Goal: Task Accomplishment & Management: Use online tool/utility

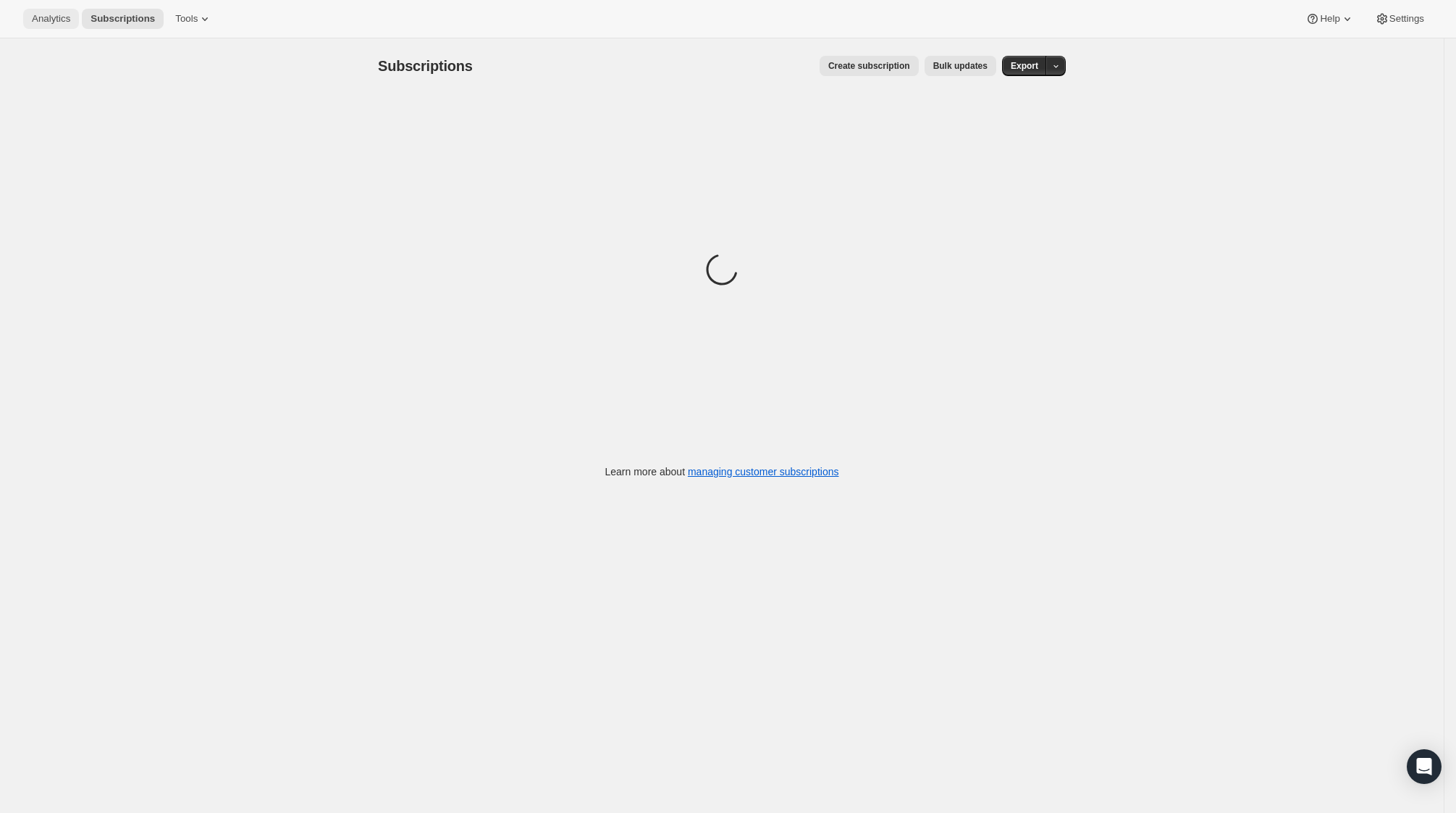
click at [65, 18] on span "Analytics" at bounding box center [51, 18] width 39 height 11
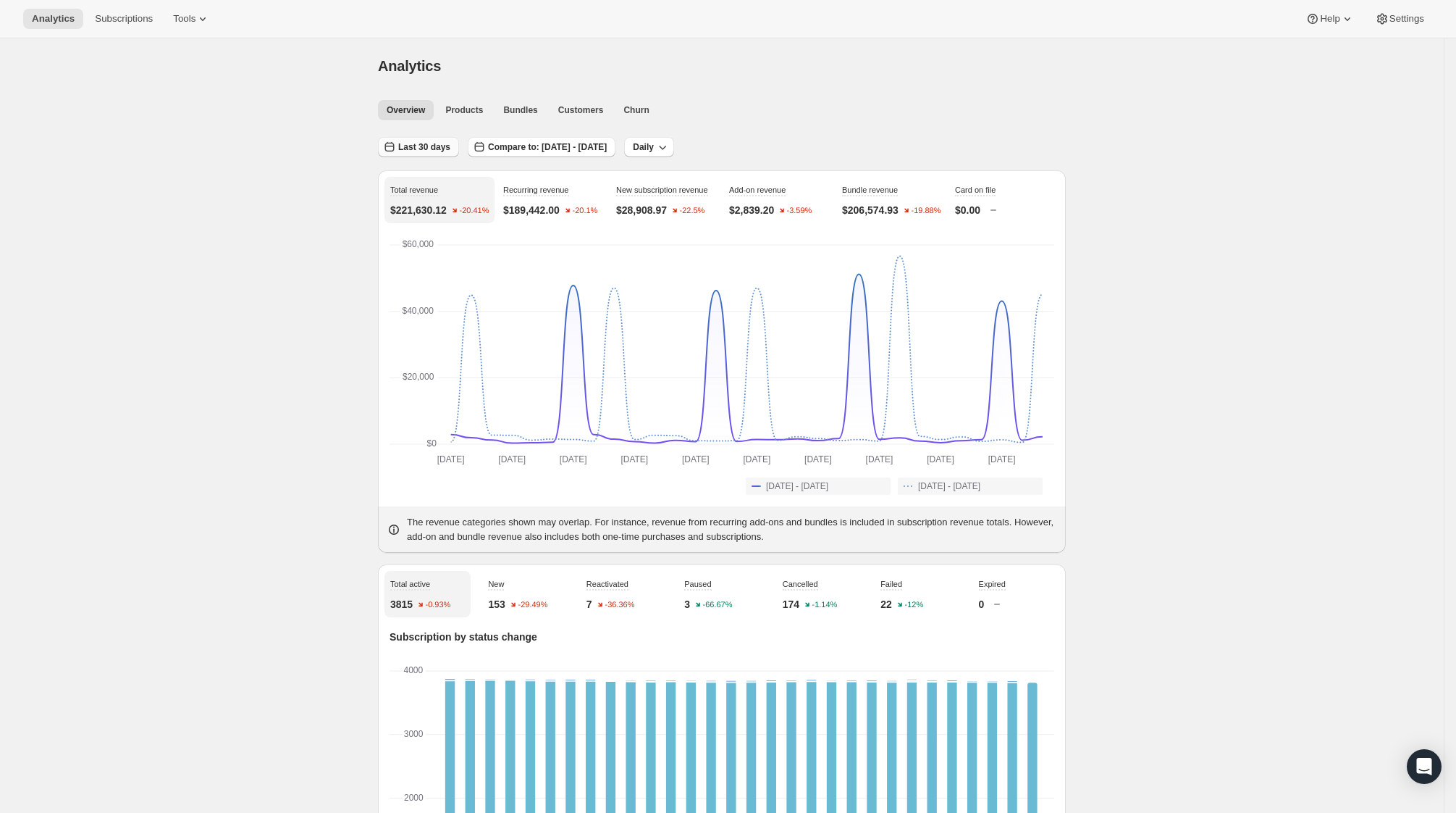
click at [397, 141] on icon "button" at bounding box center [389, 147] width 15 height 15
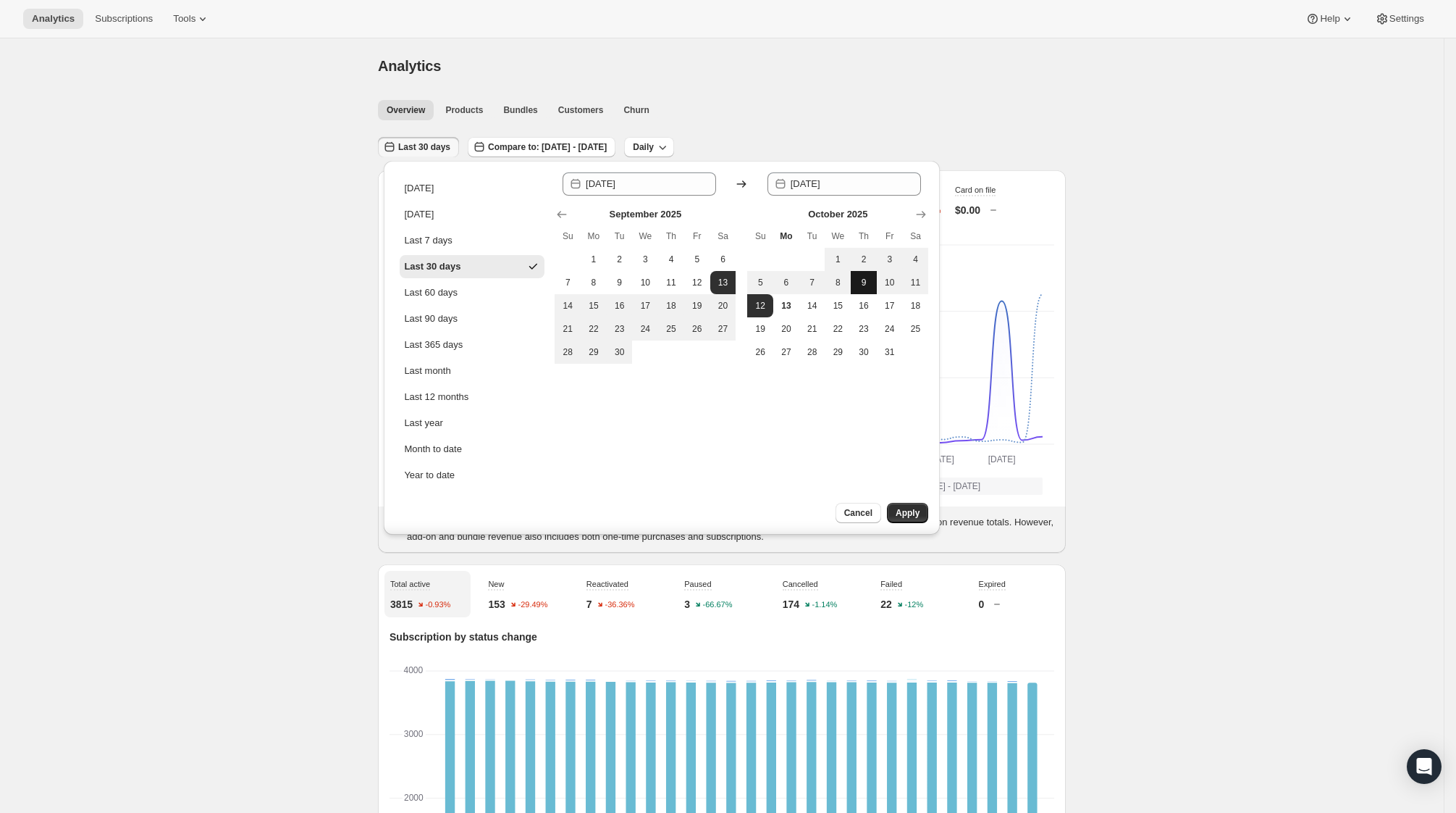
click at [868, 285] on span "9" at bounding box center [863, 282] width 15 height 11
type input "[DATE]"
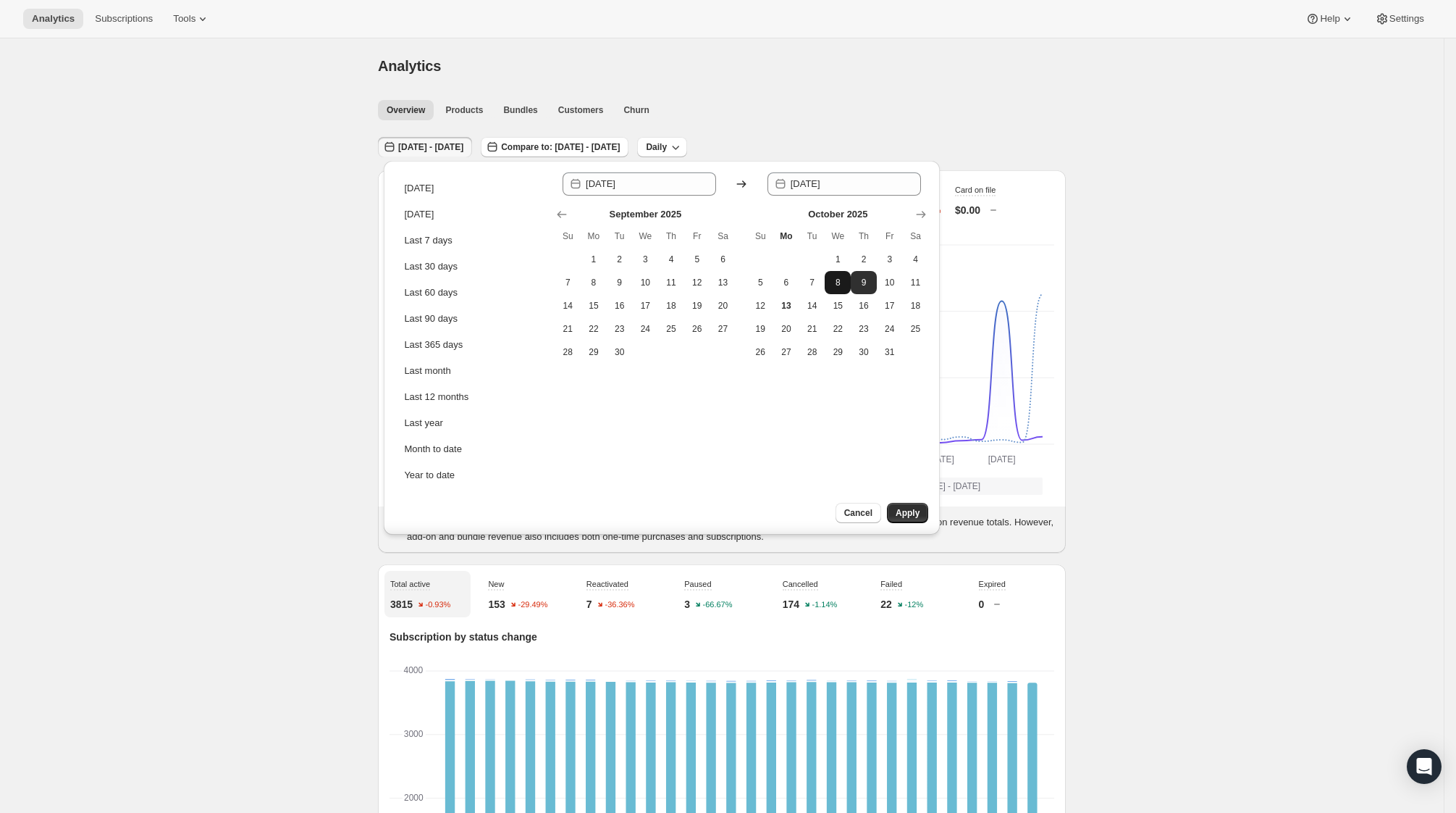
click at [848, 278] on button "8" at bounding box center [838, 282] width 26 height 23
type input "[DATE]"
click at [924, 514] on button "Apply" at bounding box center [907, 513] width 41 height 21
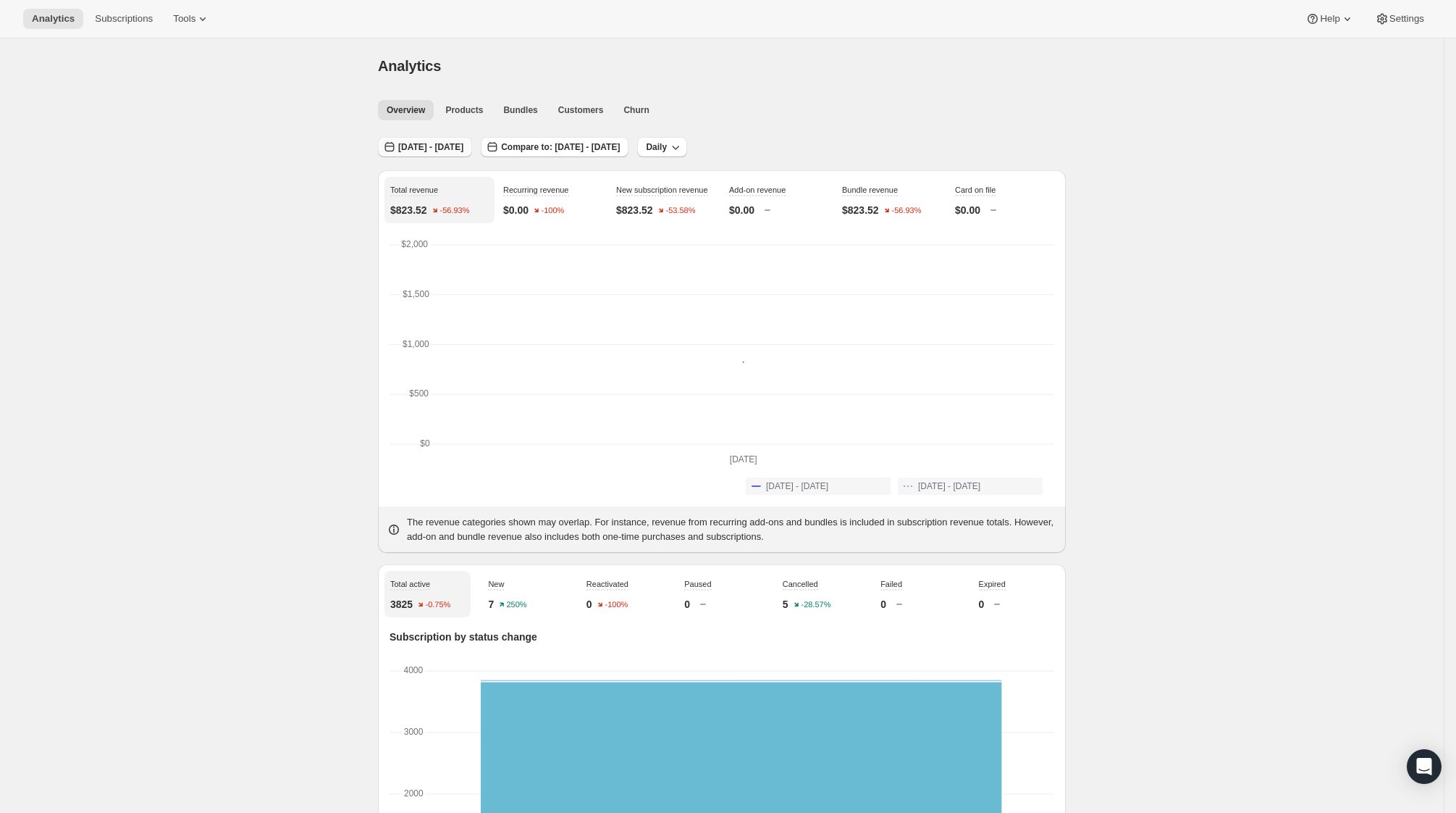
click at [434, 138] on button "[DATE] - [DATE]" at bounding box center [425, 147] width 94 height 21
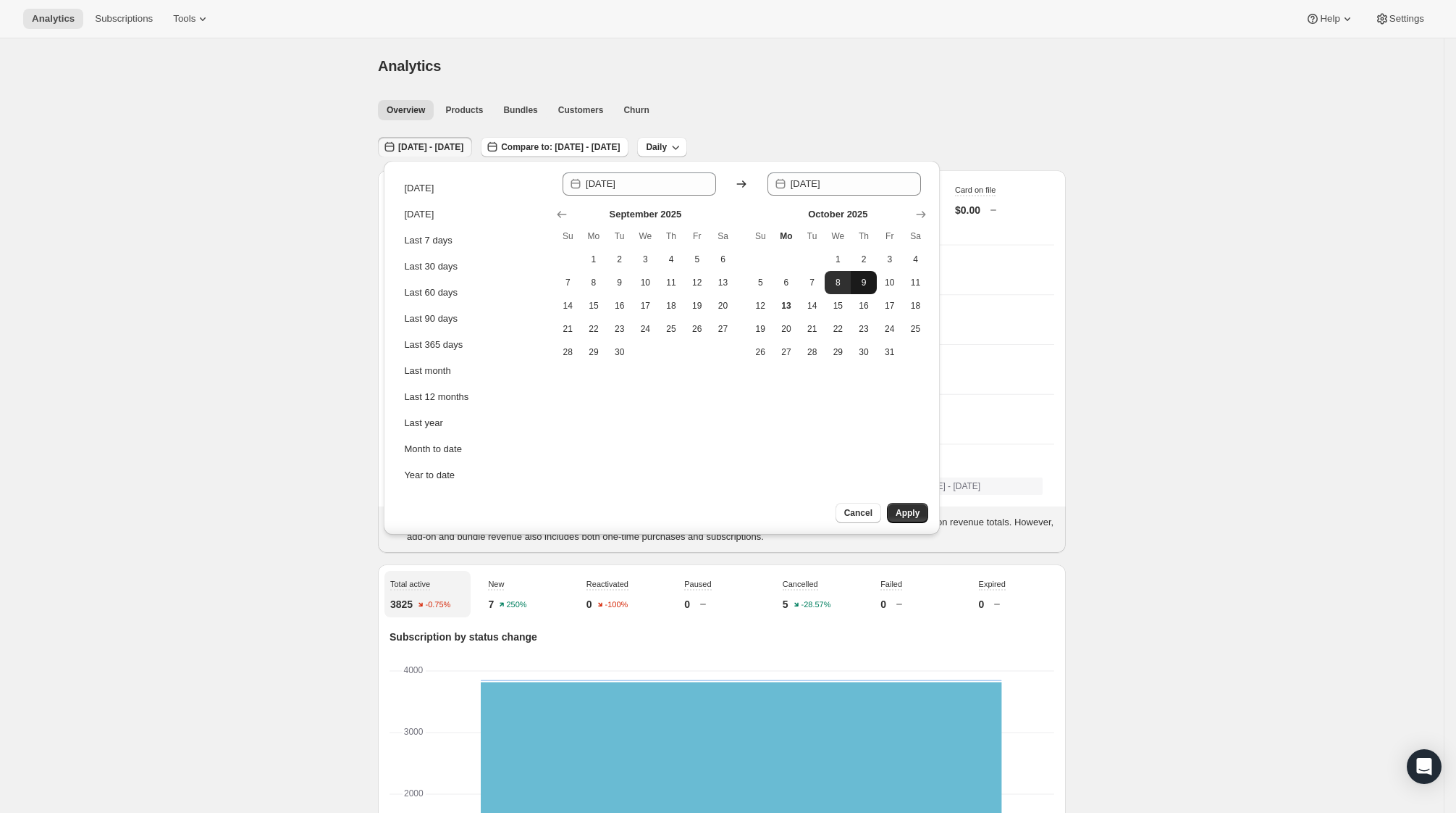
click at [870, 278] on span "9" at bounding box center [863, 282] width 15 height 11
type input "[DATE]"
click at [869, 283] on span "9" at bounding box center [863, 282] width 15 height 11
type input "[DATE]"
click at [904, 518] on span "Apply" at bounding box center [908, 512] width 24 height 11
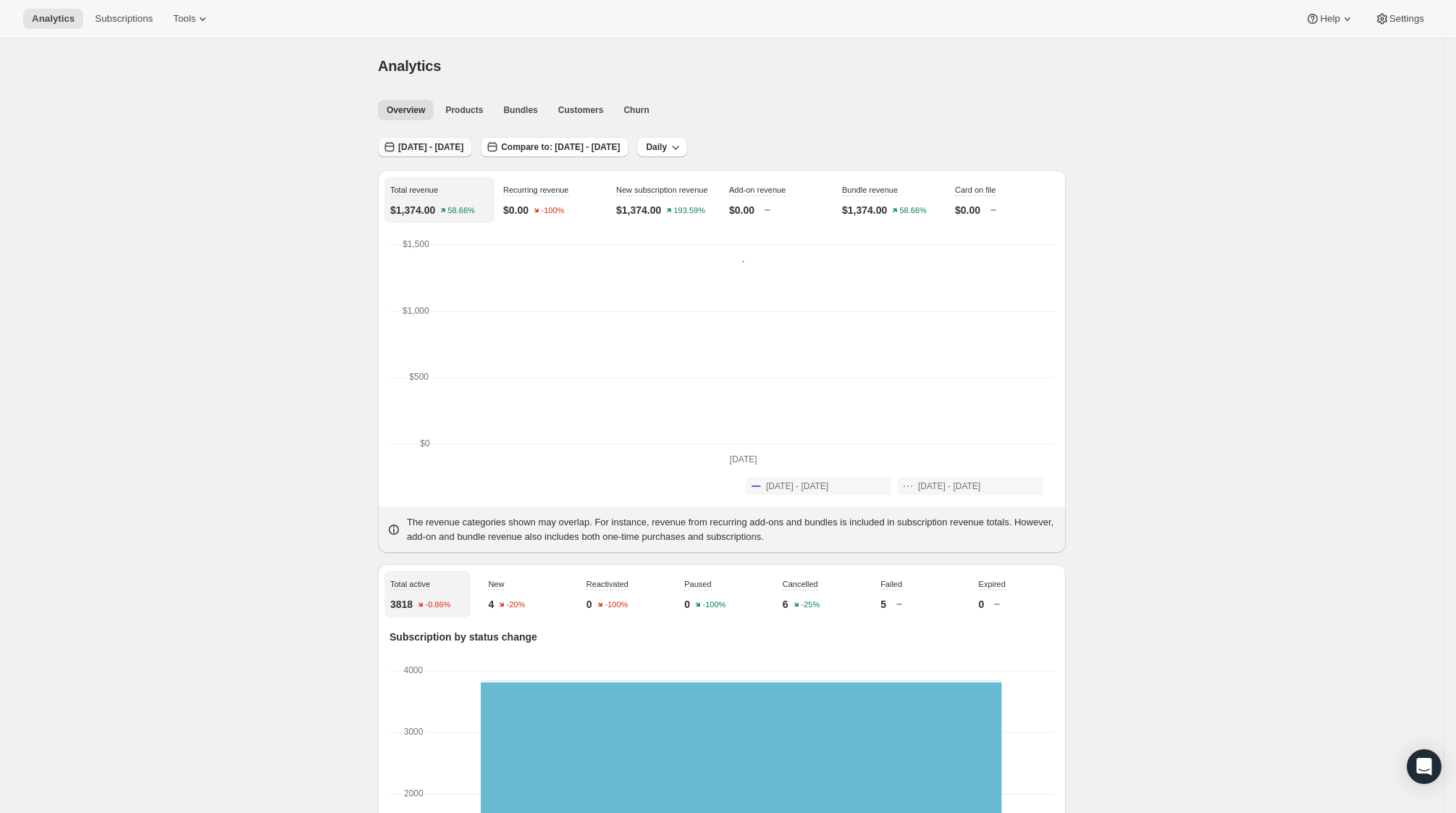
click at [423, 146] on span "[DATE] - [DATE]" at bounding box center [431, 146] width 65 height 11
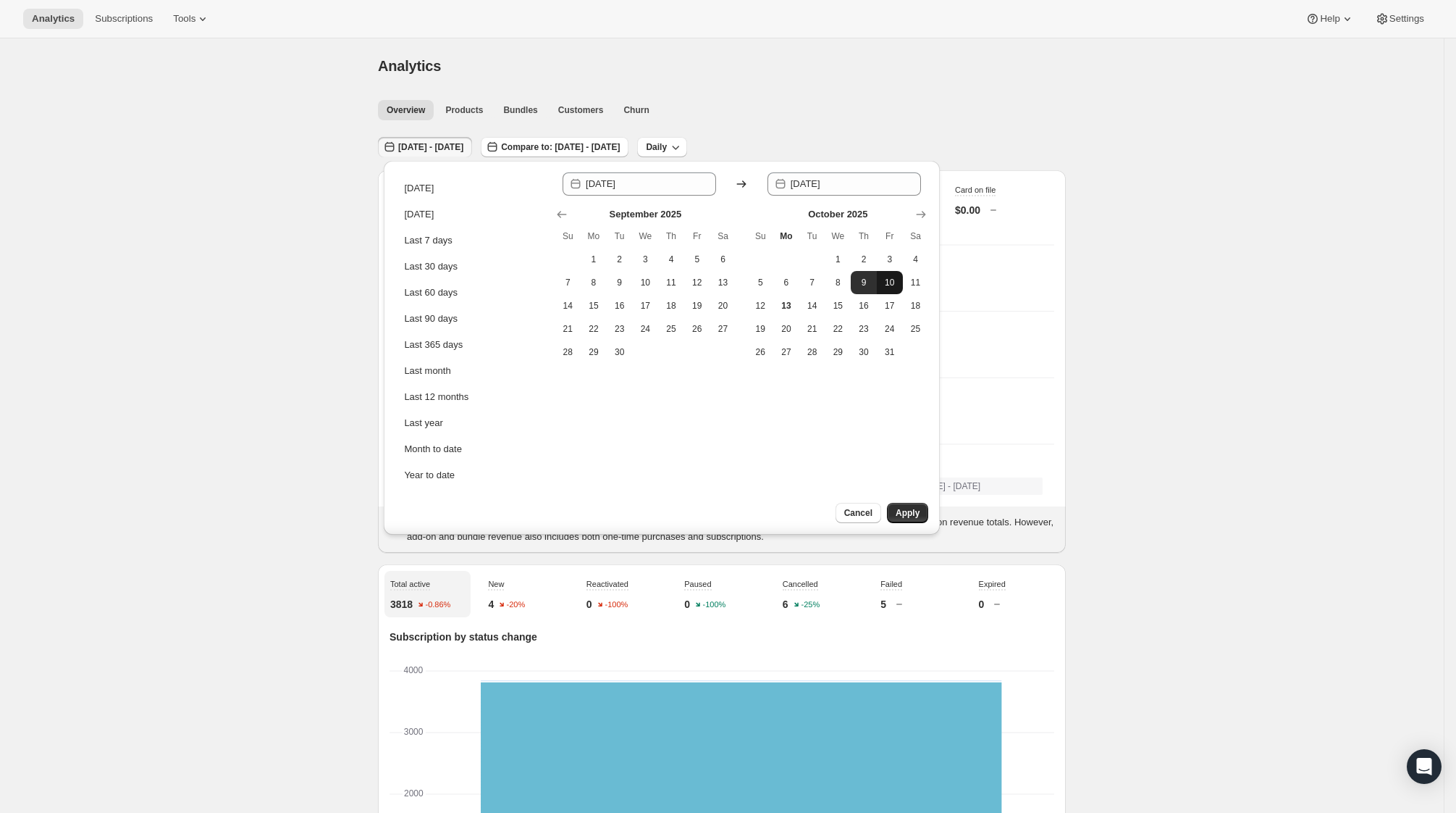
click at [899, 281] on button "10" at bounding box center [890, 282] width 26 height 23
type input "[DATE]"
click at [899, 281] on button "10" at bounding box center [890, 282] width 26 height 23
type input "[DATE]"
click at [917, 516] on span "Apply" at bounding box center [908, 512] width 24 height 11
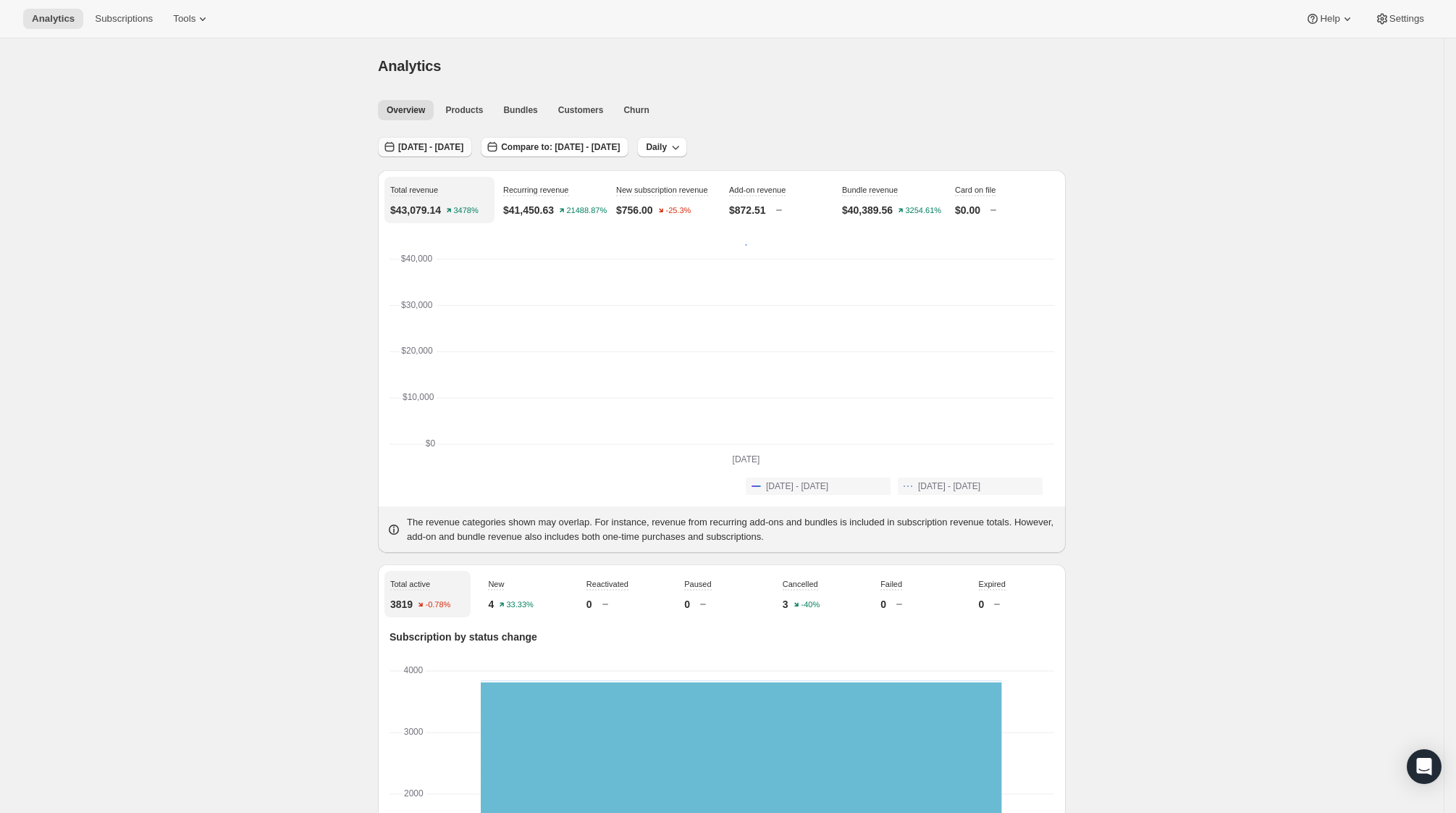
click at [420, 145] on span "[DATE] - [DATE]" at bounding box center [431, 146] width 65 height 11
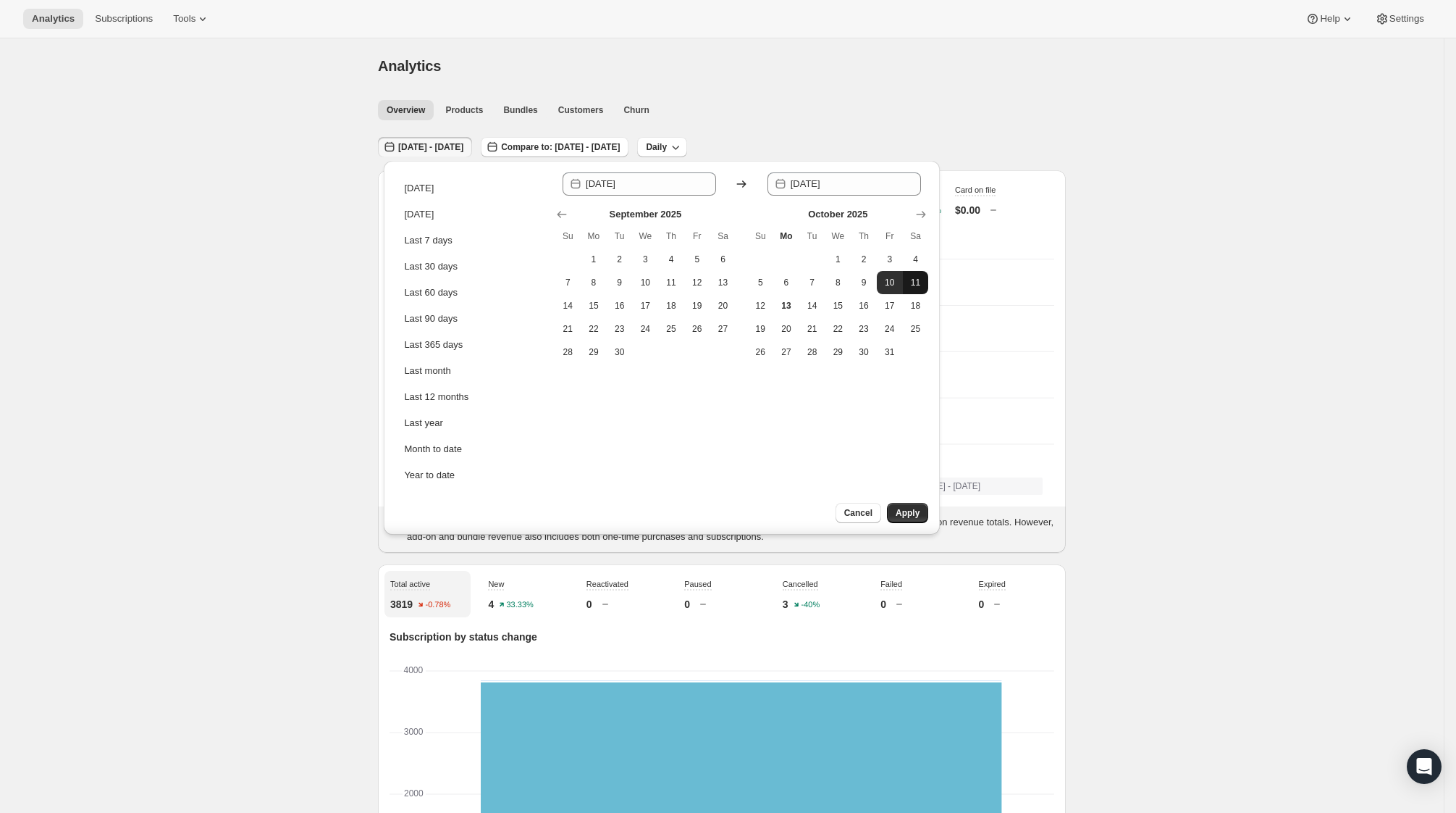
click at [921, 277] on span "11" at bounding box center [916, 282] width 15 height 11
type input "[DATE]"
click at [921, 278] on span "11" at bounding box center [916, 282] width 15 height 11
type input "[DATE]"
click at [910, 519] on button "Apply" at bounding box center [907, 513] width 41 height 21
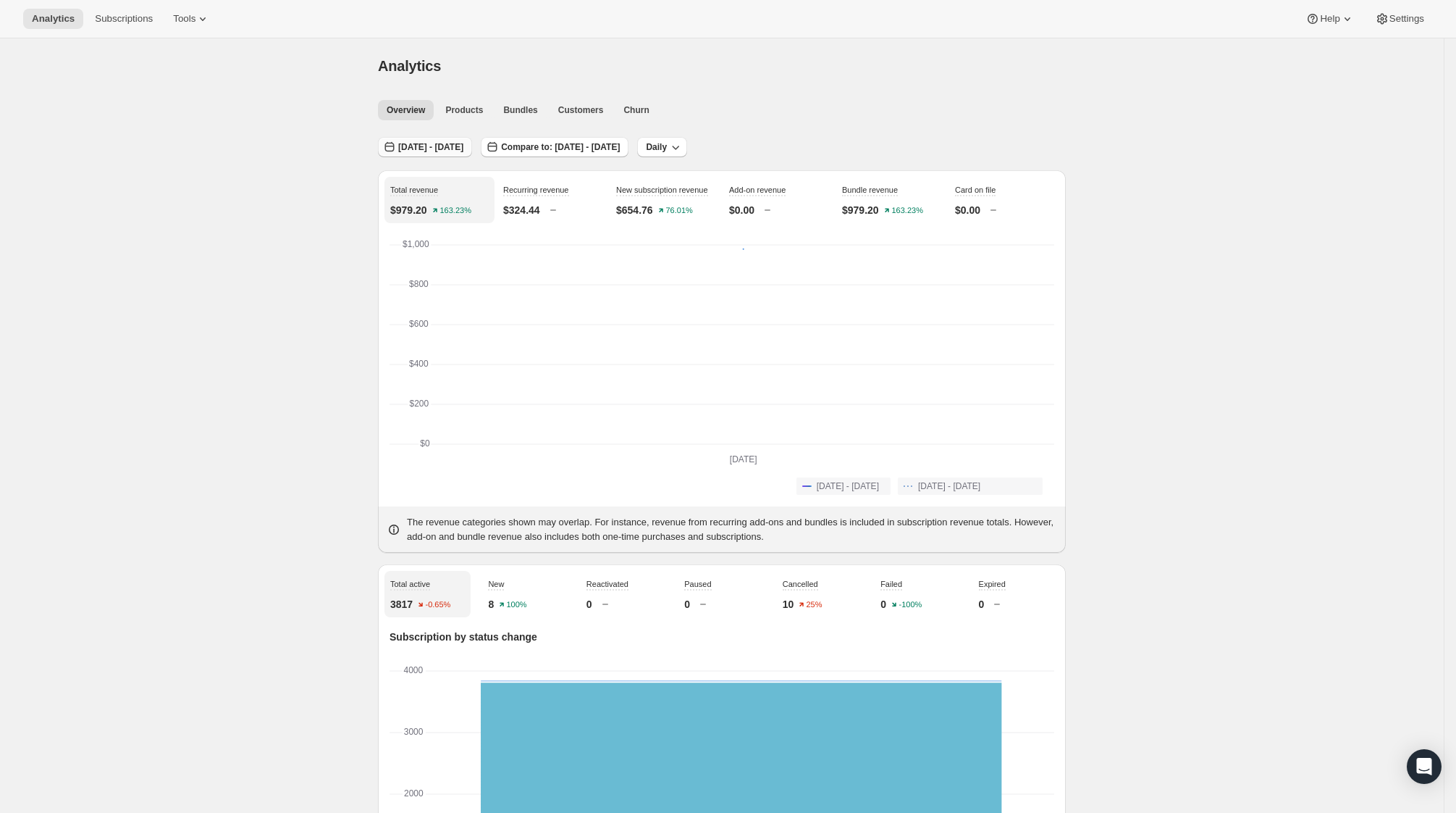
click at [452, 143] on span "[DATE] - [DATE]" at bounding box center [431, 146] width 65 height 11
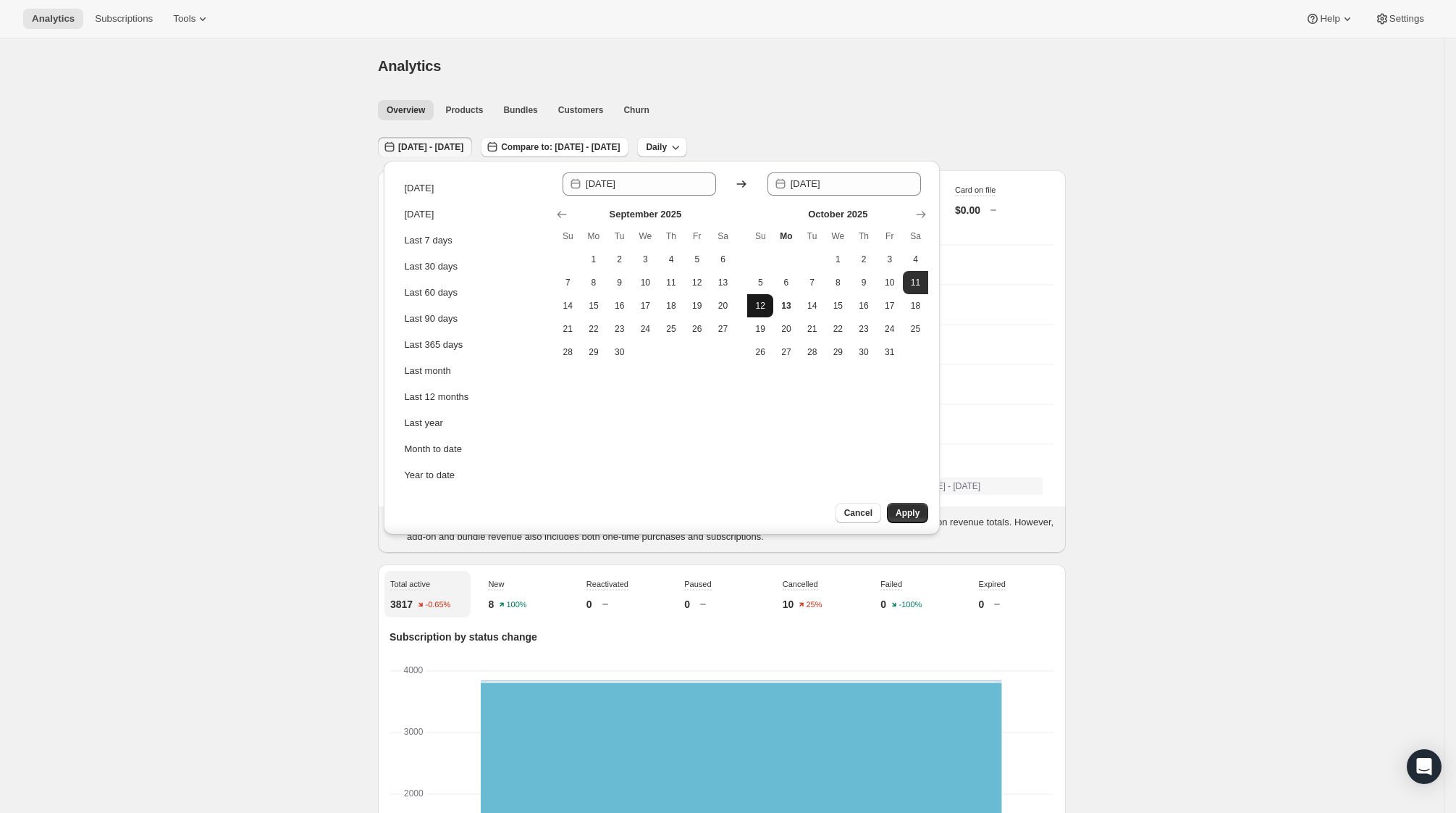
click at [759, 308] on span "12" at bounding box center [760, 305] width 15 height 11
type input "[DATE]"
click at [759, 308] on span "12" at bounding box center [760, 305] width 15 height 11
type input "[DATE]"
drag, startPoint x: 914, startPoint y: 514, endPoint x: 886, endPoint y: 501, distance: 30.9
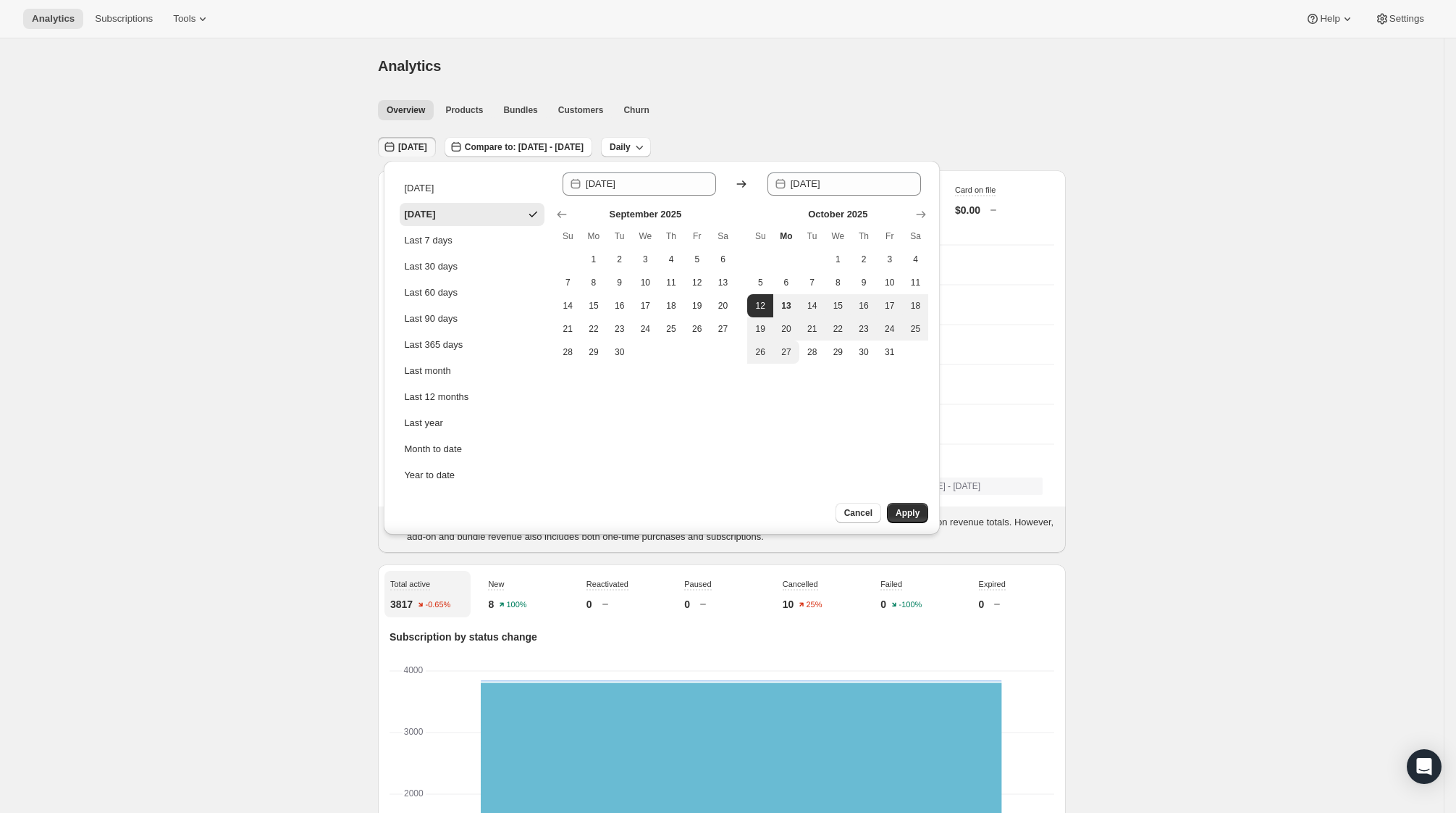
click at [914, 514] on span "Apply" at bounding box center [908, 512] width 24 height 11
